Goal: Book appointment/travel/reservation

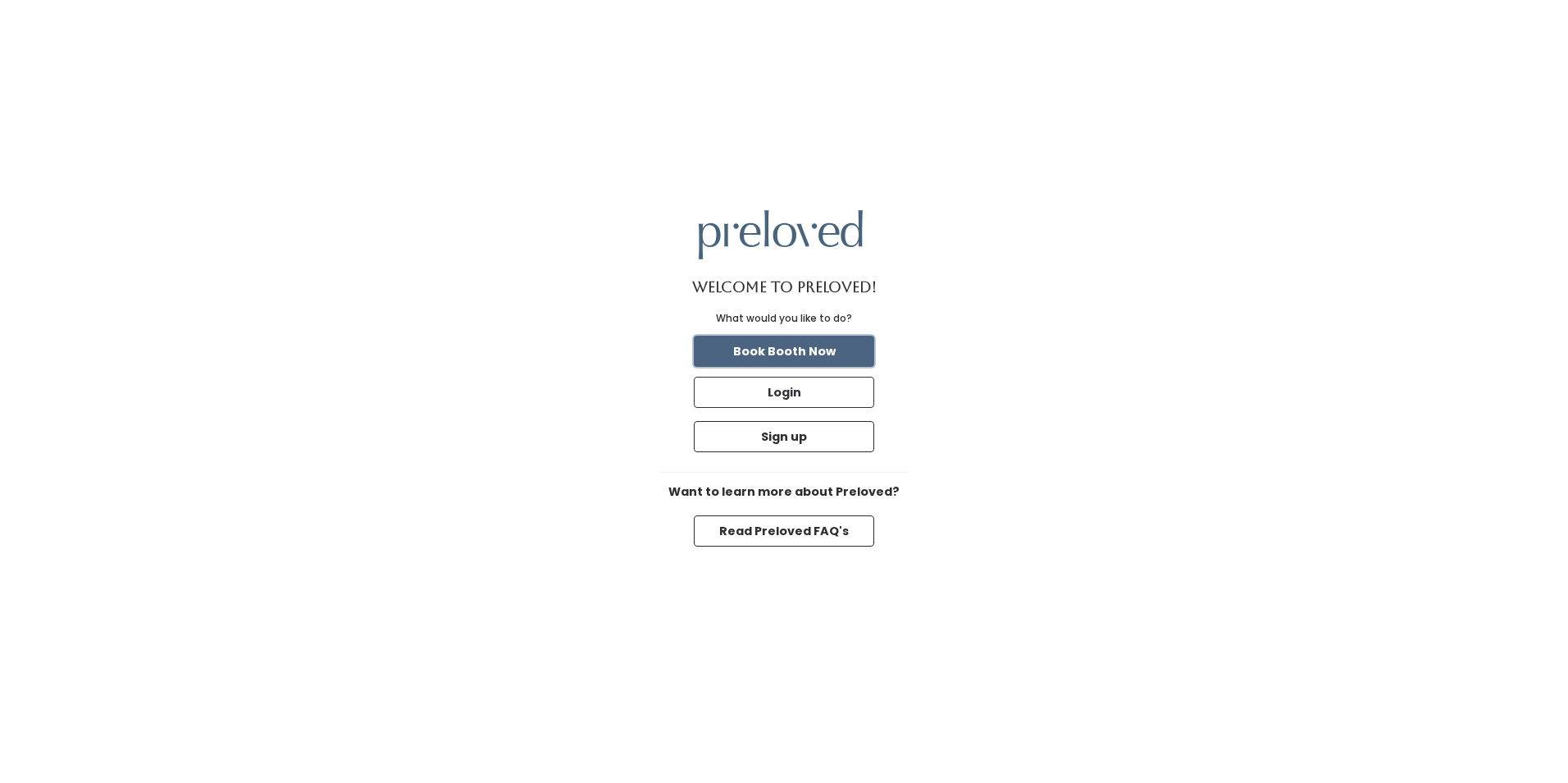
click at [798, 360] on button "Book Booth Now" at bounding box center [784, 351] width 181 height 31
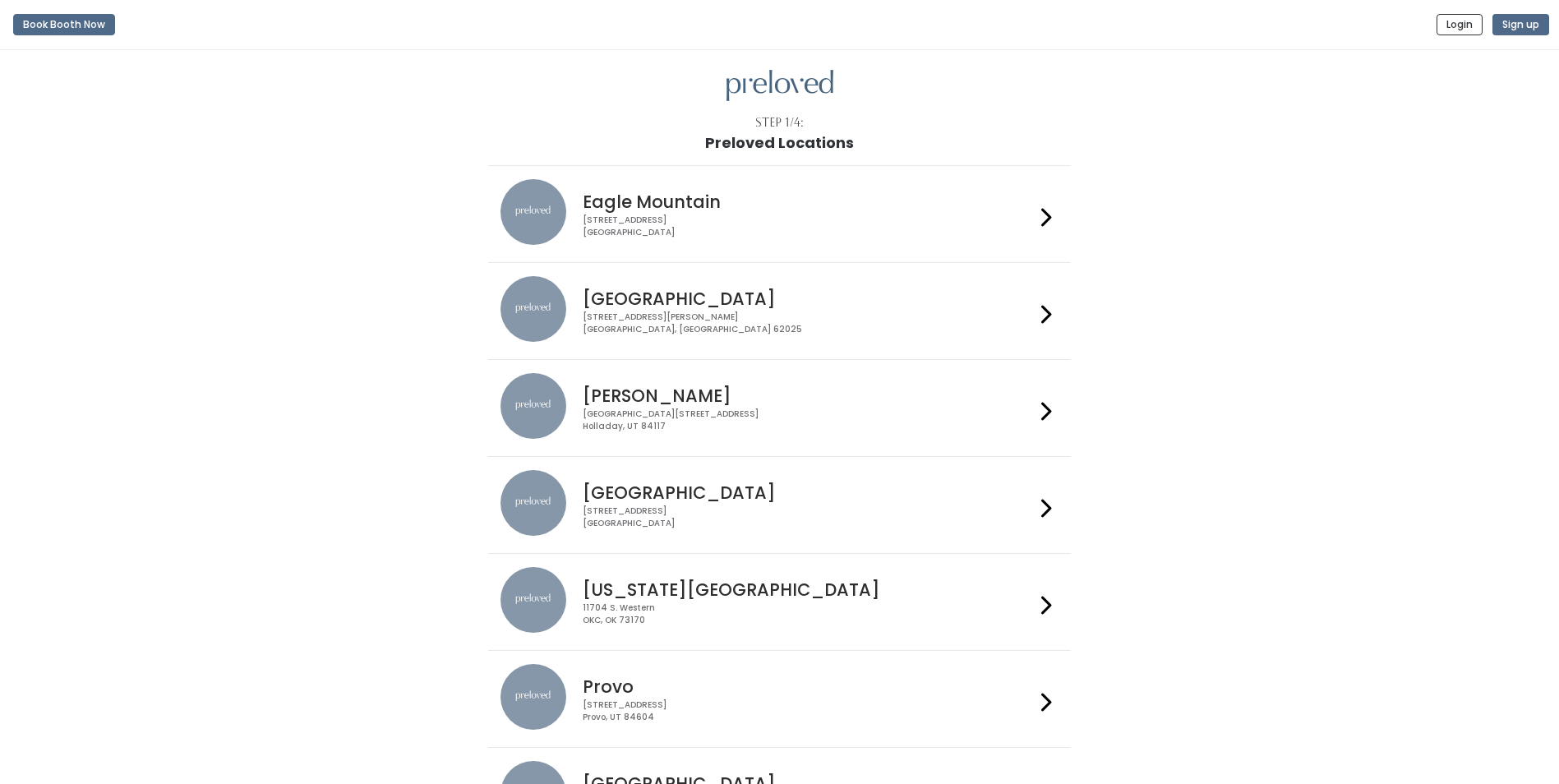
click at [789, 327] on div "[STREET_ADDRESS][PERSON_NAME]" at bounding box center [808, 323] width 452 height 24
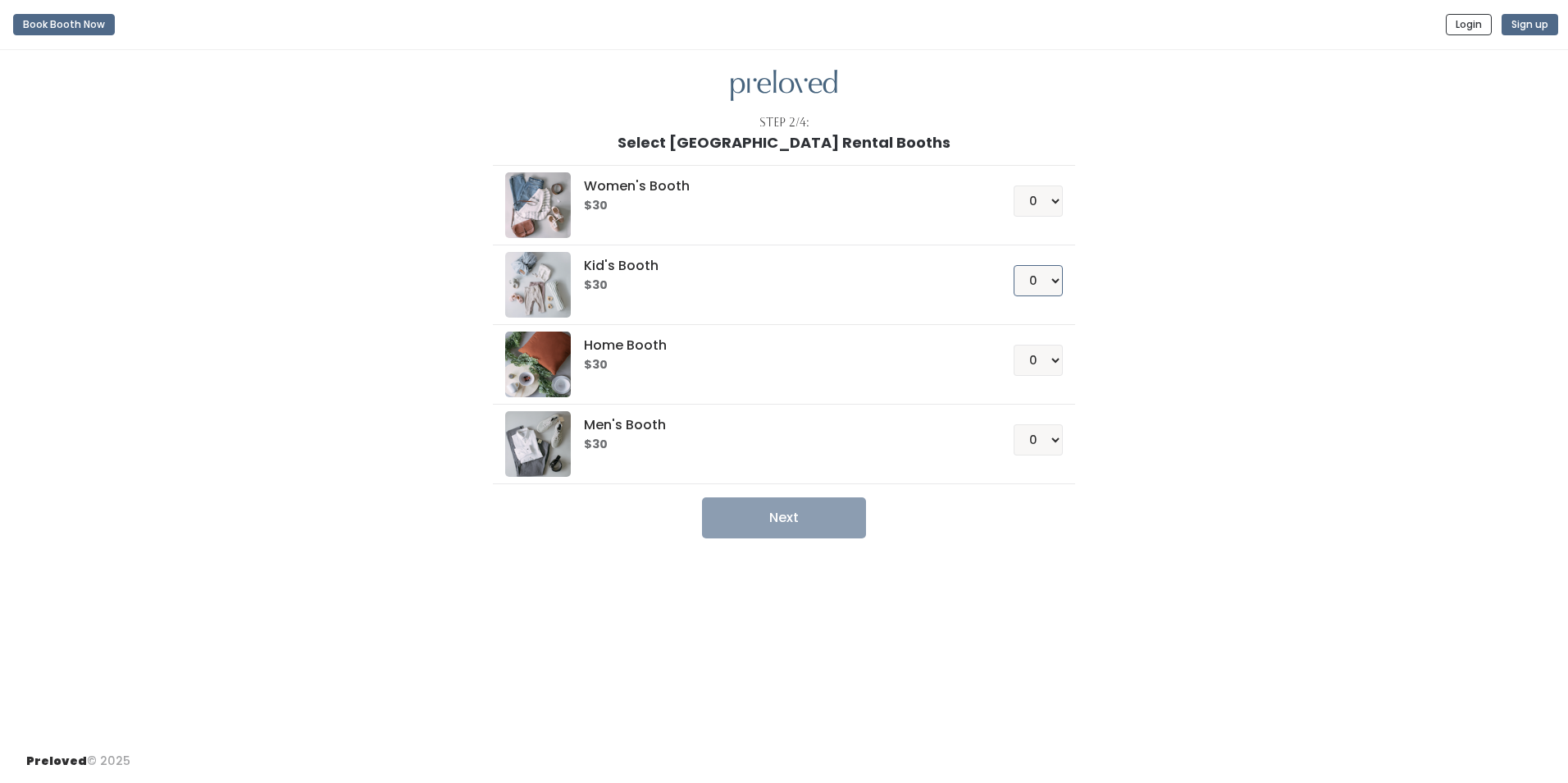
click at [1041, 283] on select "0 1 2 3 4" at bounding box center [1038, 281] width 49 height 31
select select "1"
click at [1014, 265] on select "0 1 2 3 4" at bounding box center [1038, 281] width 49 height 31
click at [759, 526] on button "Next" at bounding box center [784, 518] width 164 height 41
